Goal: Find specific page/section: Find specific page/section

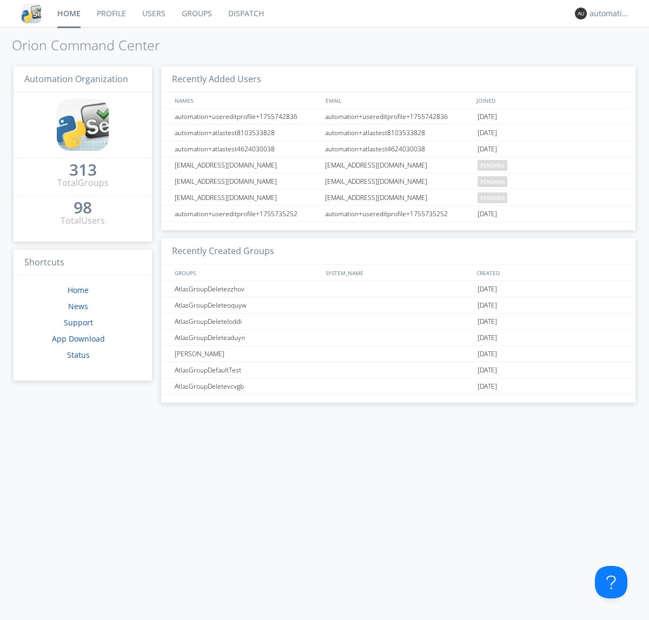
click at [245, 14] on link "Dispatch" at bounding box center [246, 13] width 52 height 27
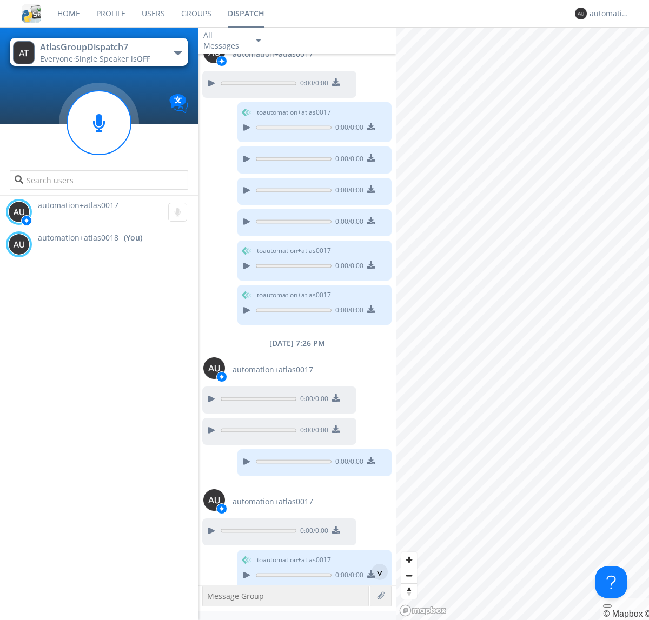
scroll to position [420, 0]
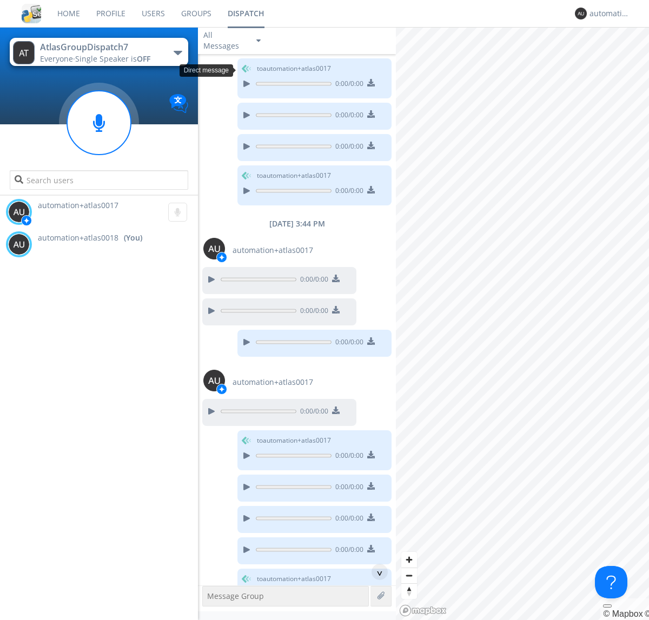
scroll to position [304, 0]
click at [375, 572] on div "^" at bounding box center [379, 572] width 16 height 16
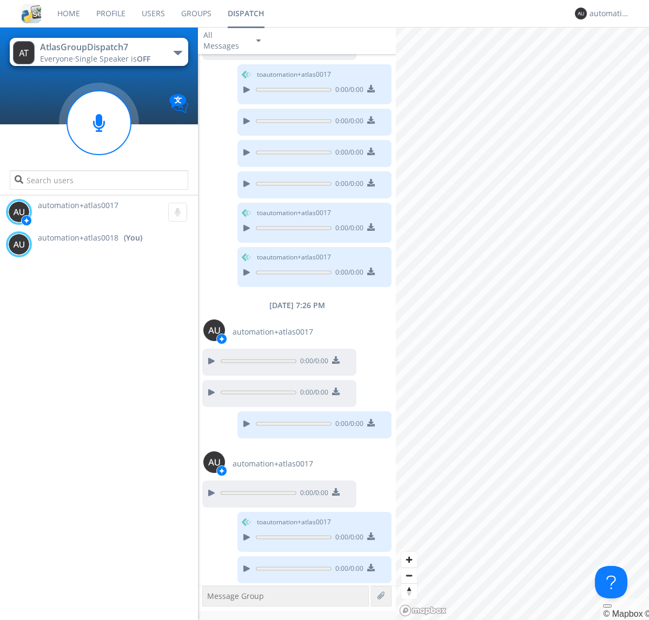
scroll to position [672, 0]
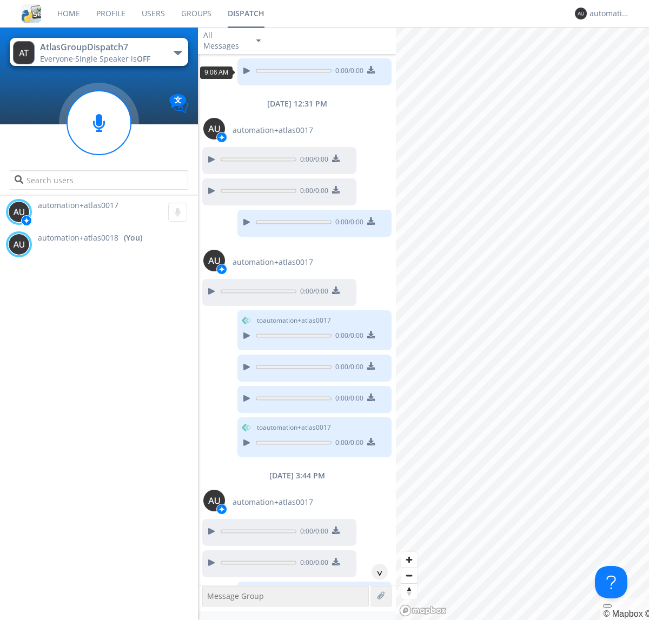
scroll to position [52, 0]
click at [375, 572] on div "^" at bounding box center [379, 572] width 16 height 16
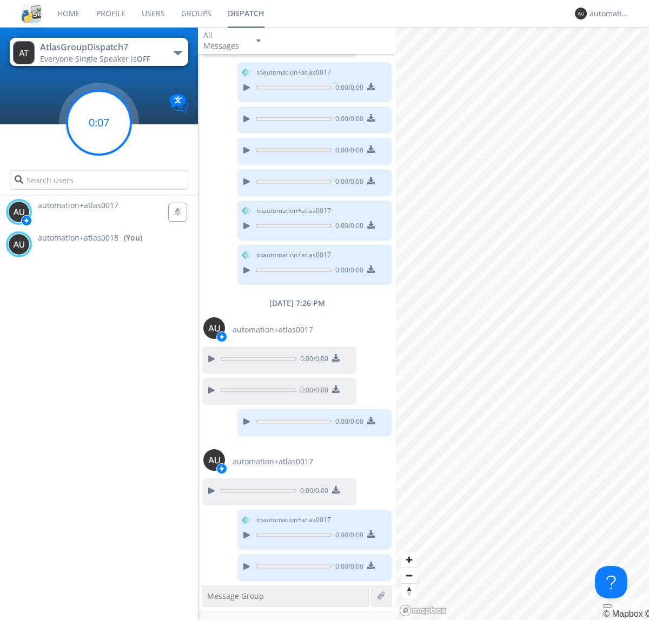
scroll to position [703, 0]
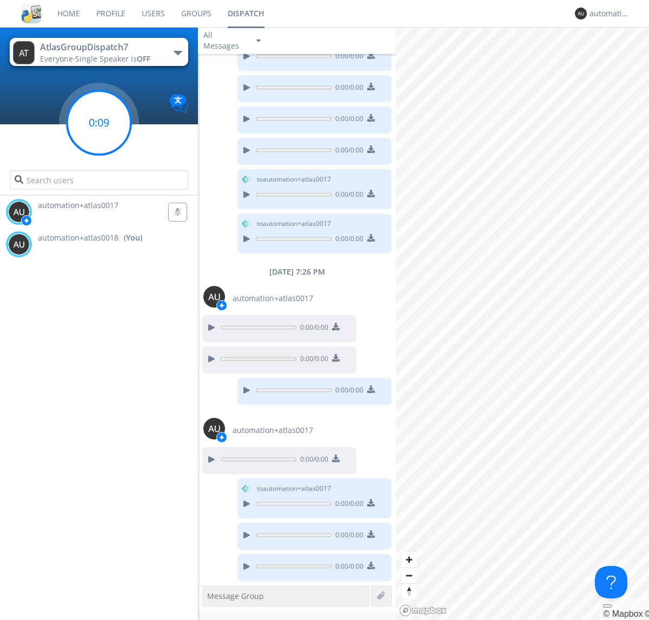
click at [99, 123] on g at bounding box center [99, 123] width 64 height 64
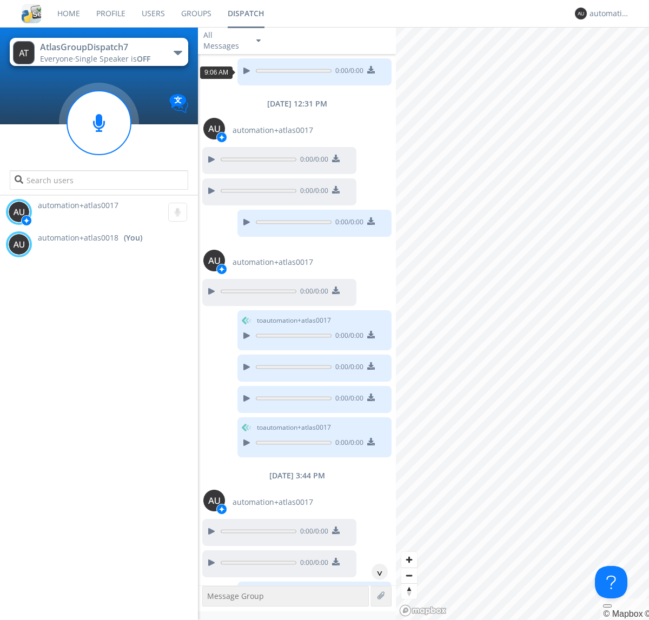
scroll to position [19, 0]
click at [375, 572] on div "^" at bounding box center [379, 572] width 16 height 16
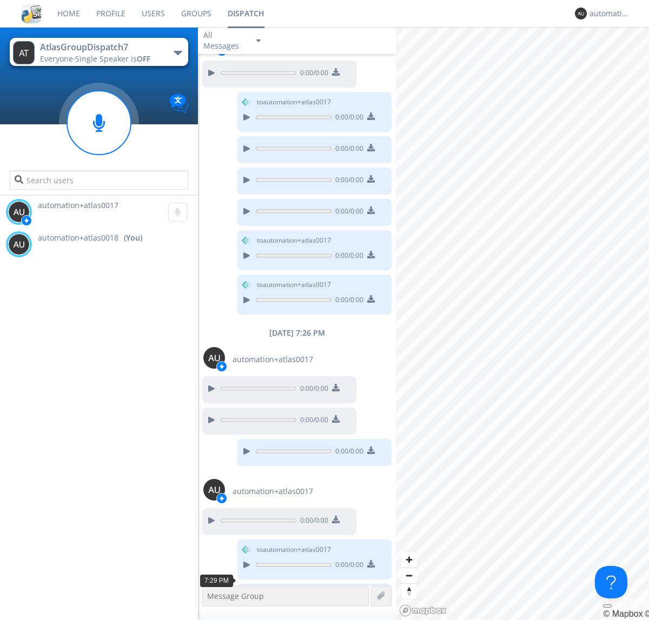
scroll to position [671, 0]
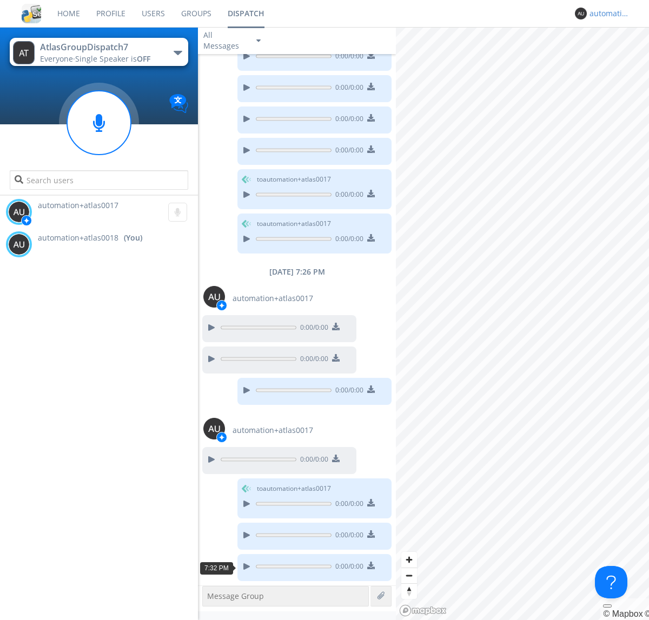
click at [607, 14] on div "automation+atlas0018" at bounding box center [609, 13] width 41 height 11
